Goal: Information Seeking & Learning: Learn about a topic

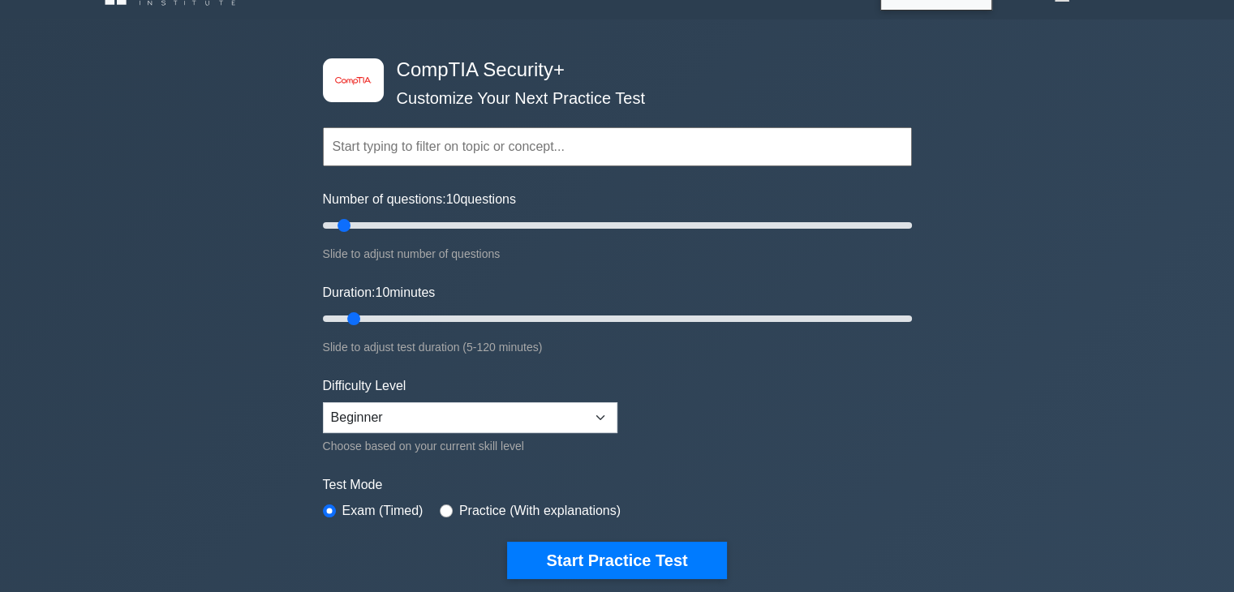
scroll to position [97, 0]
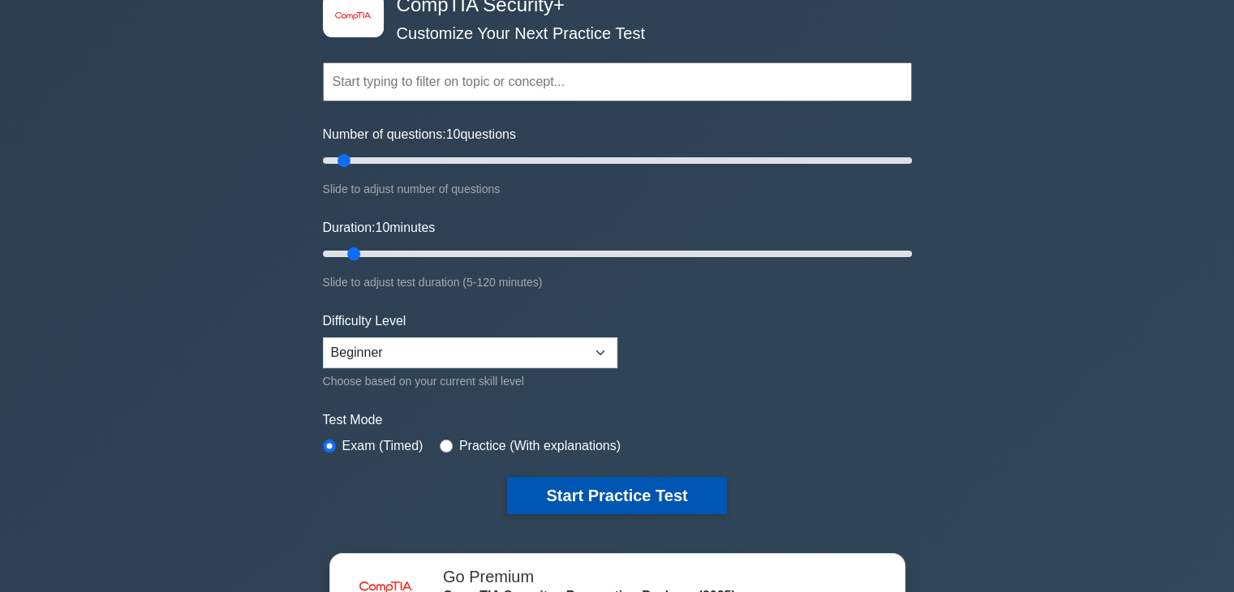
click at [600, 490] on button "Start Practice Test" at bounding box center [616, 495] width 219 height 37
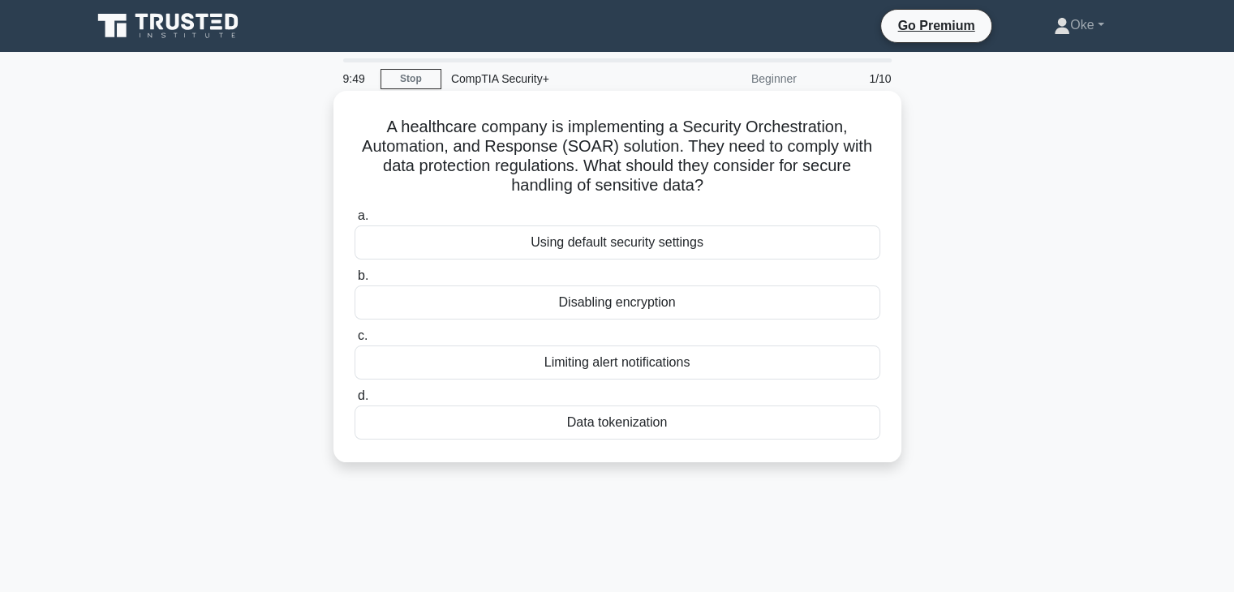
click at [675, 241] on div "Using default security settings" at bounding box center [618, 243] width 526 height 34
click at [355, 221] on input "a. Using default security settings" at bounding box center [355, 216] width 0 height 11
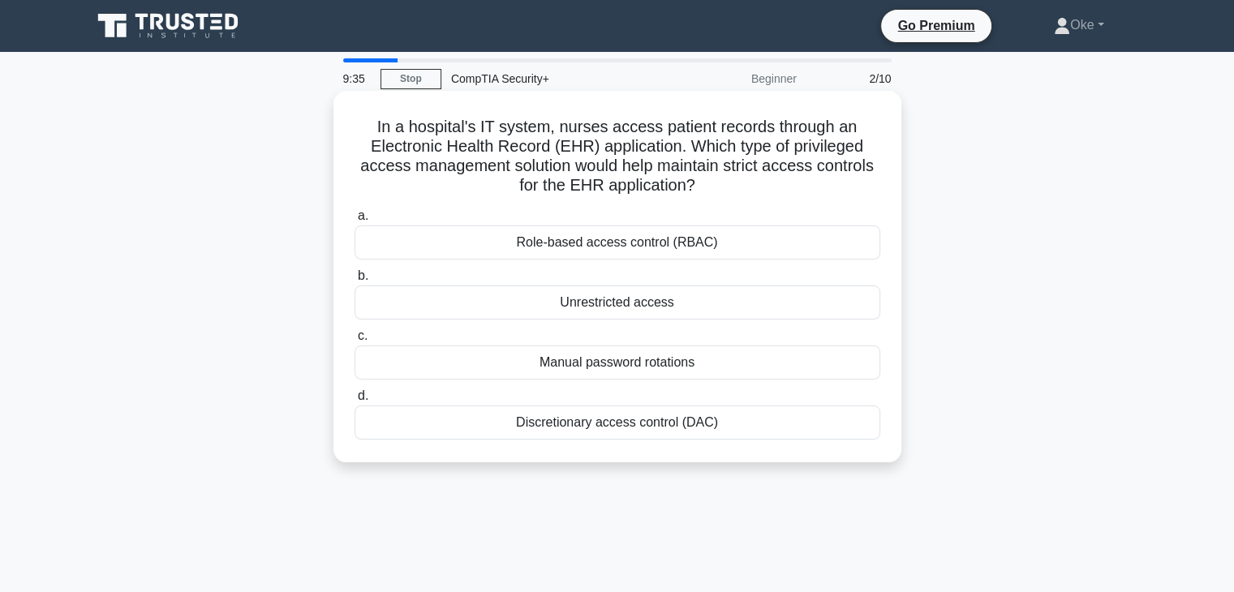
click at [662, 247] on div "Role-based access control (RBAC)" at bounding box center [618, 243] width 526 height 34
click at [355, 221] on input "a. Role-based access control (RBAC)" at bounding box center [355, 216] width 0 height 11
